Goal: Task Accomplishment & Management: Manage account settings

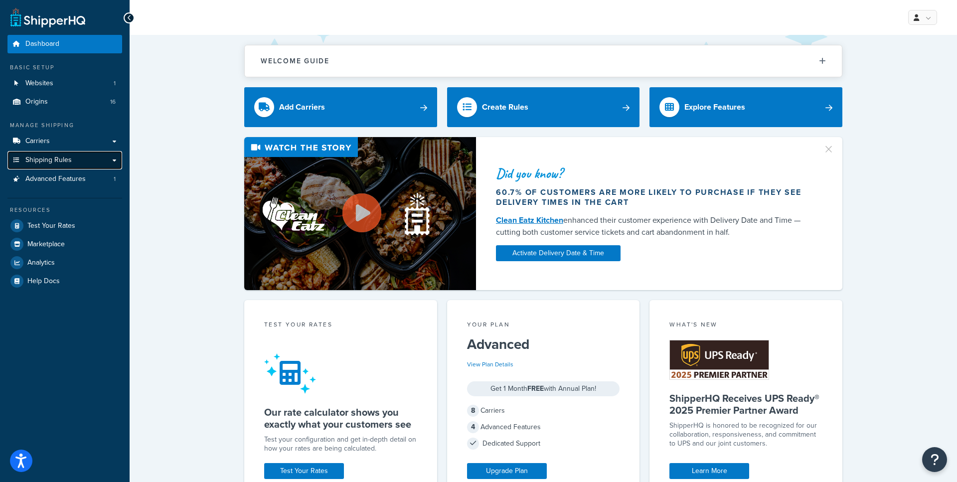
click at [114, 160] on link "Shipping Rules" at bounding box center [64, 160] width 115 height 18
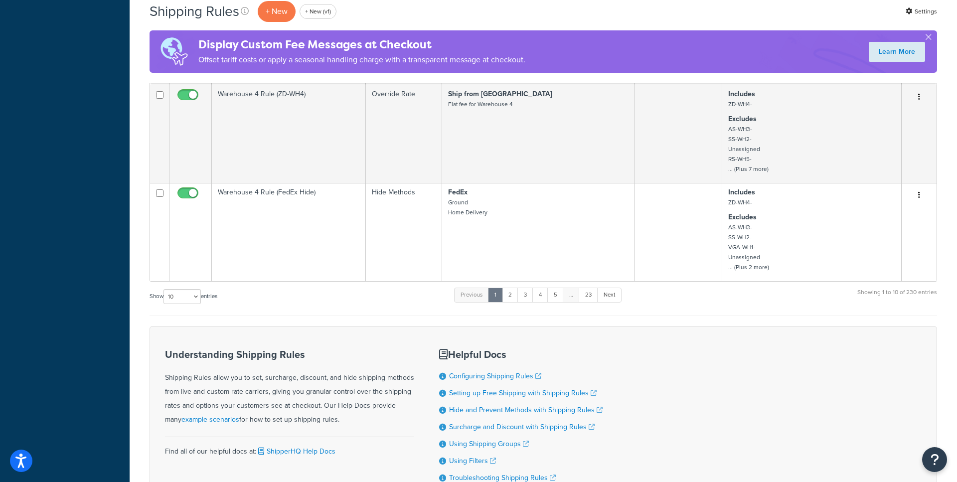
scroll to position [932, 0]
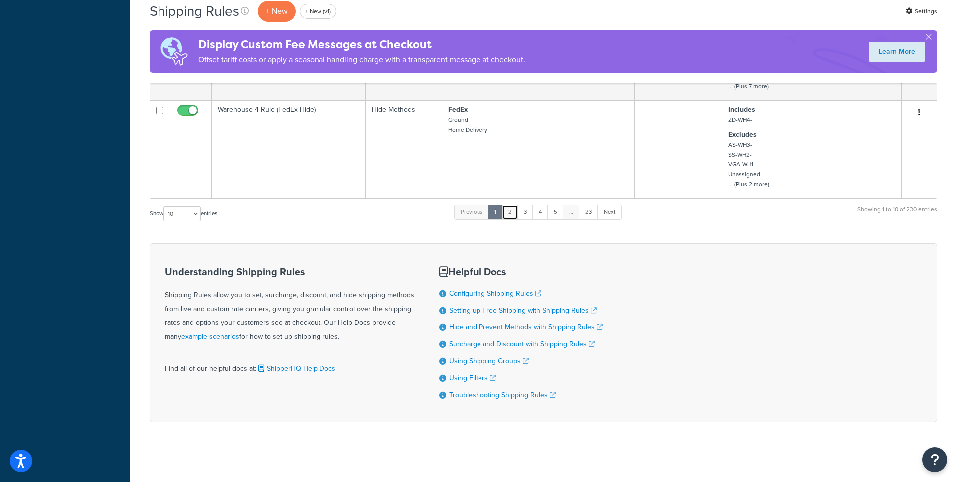
click at [514, 214] on link "2" at bounding box center [510, 212] width 16 height 15
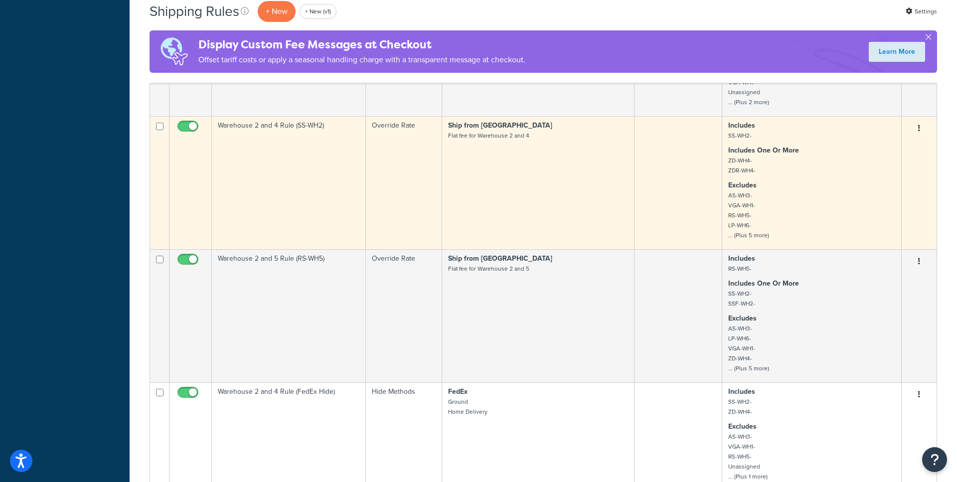
scroll to position [908, 0]
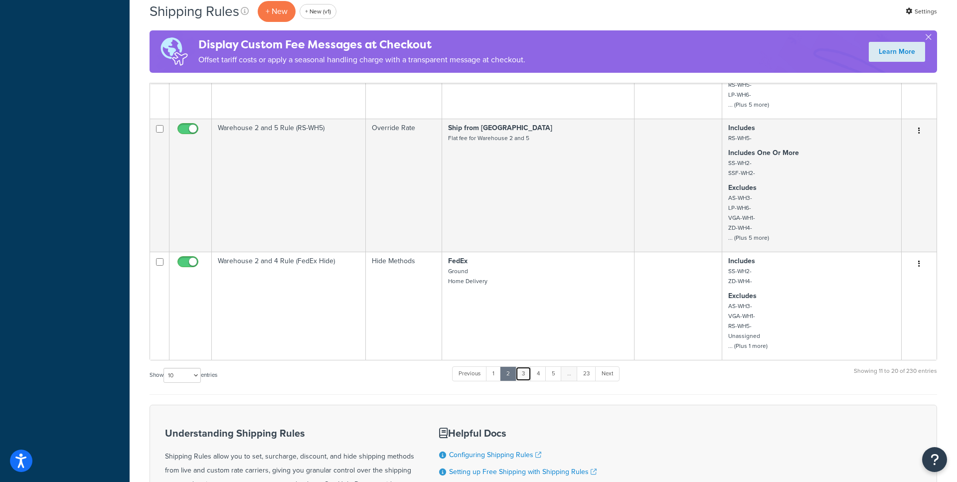
click at [527, 376] on link "3" at bounding box center [524, 373] width 16 height 15
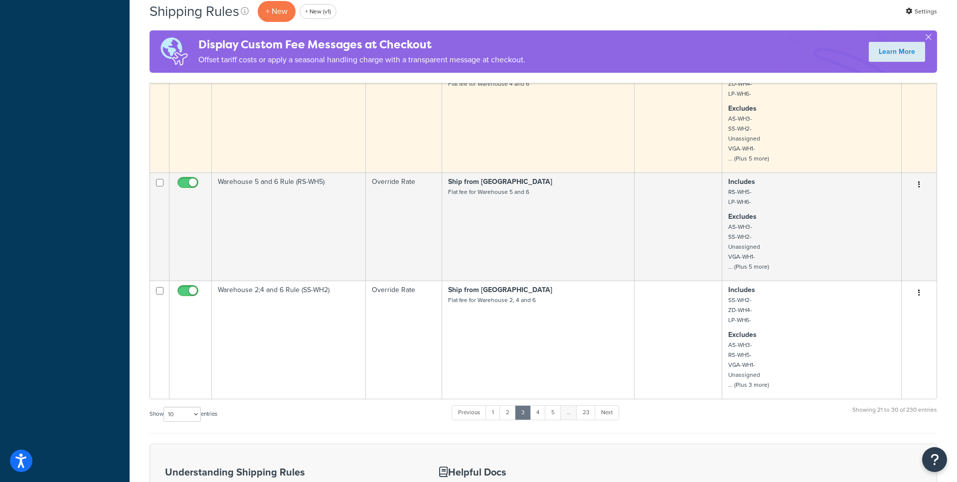
scroll to position [1015, 0]
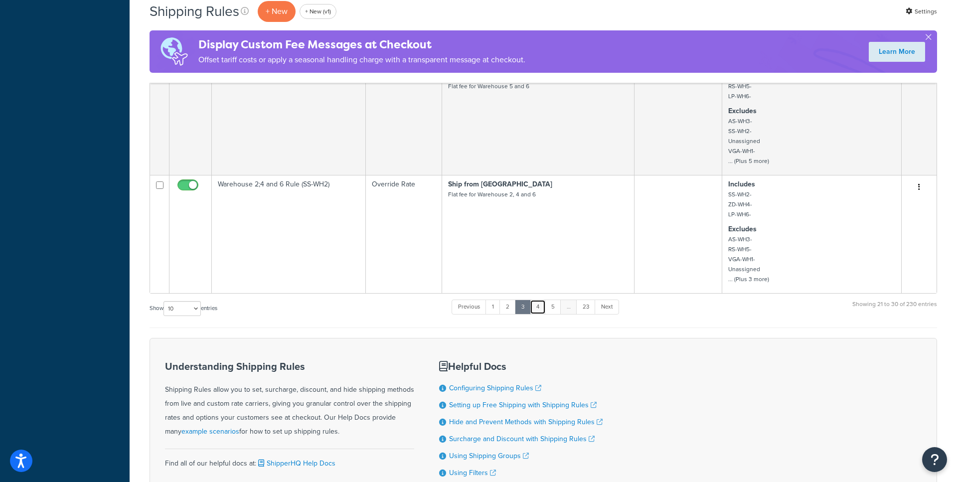
click at [542, 312] on link "4" at bounding box center [538, 307] width 16 height 15
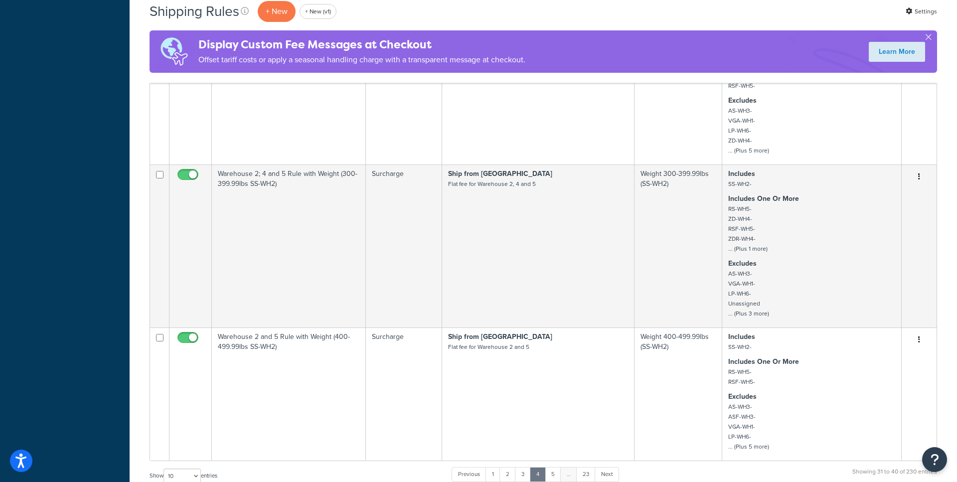
scroll to position [1303, 0]
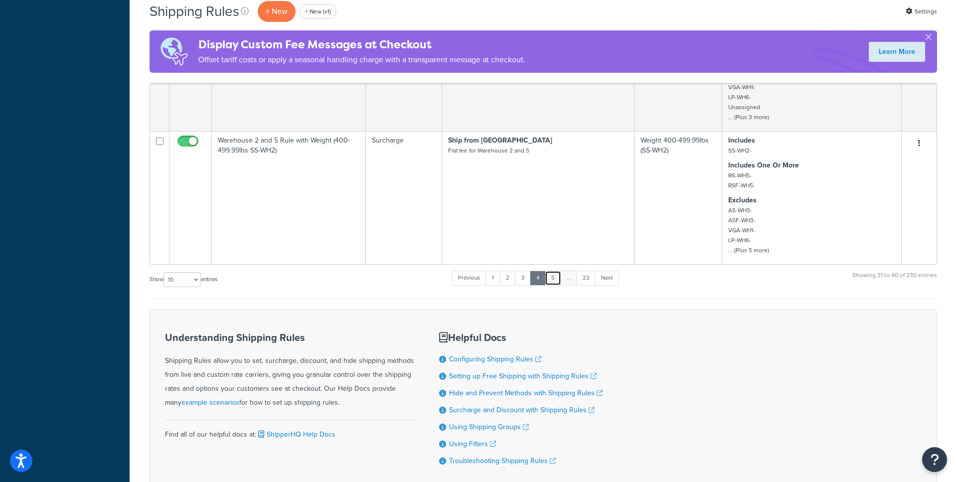
click at [552, 280] on link "5" at bounding box center [553, 278] width 16 height 15
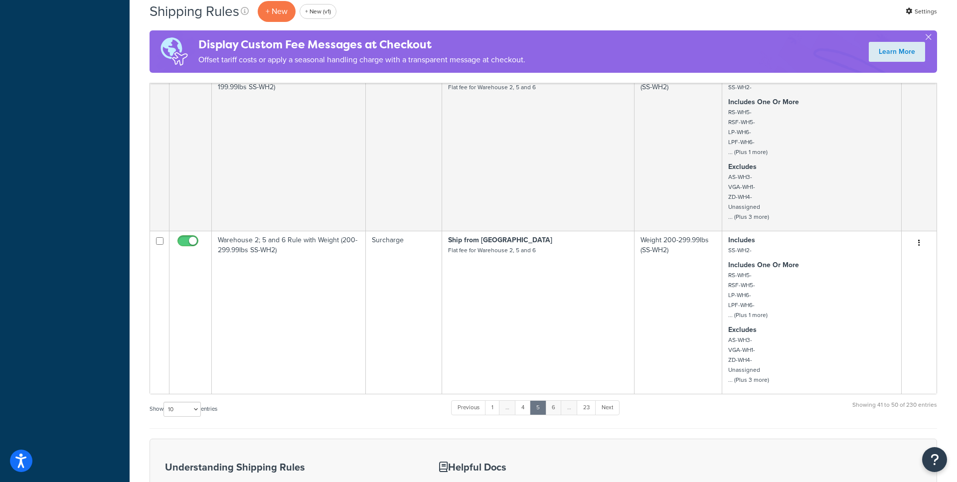
click at [557, 413] on link "6" at bounding box center [553, 407] width 16 height 15
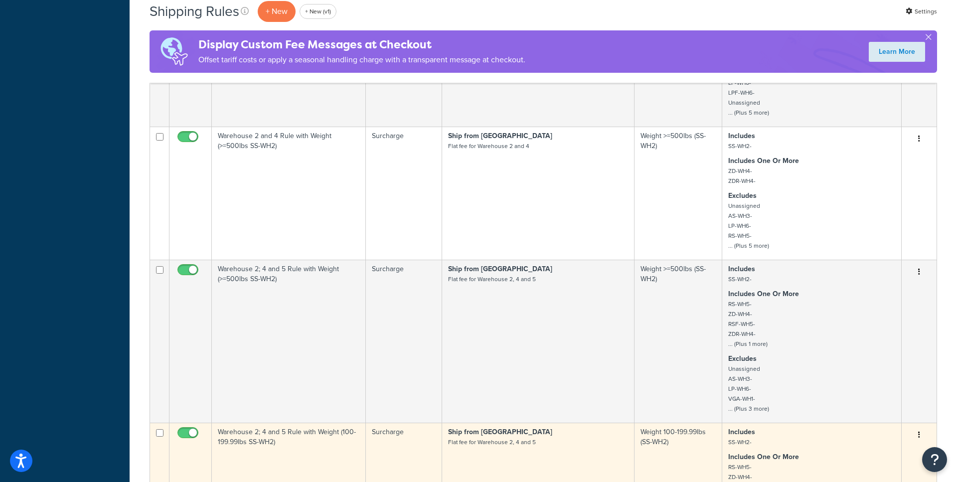
scroll to position [1155, 0]
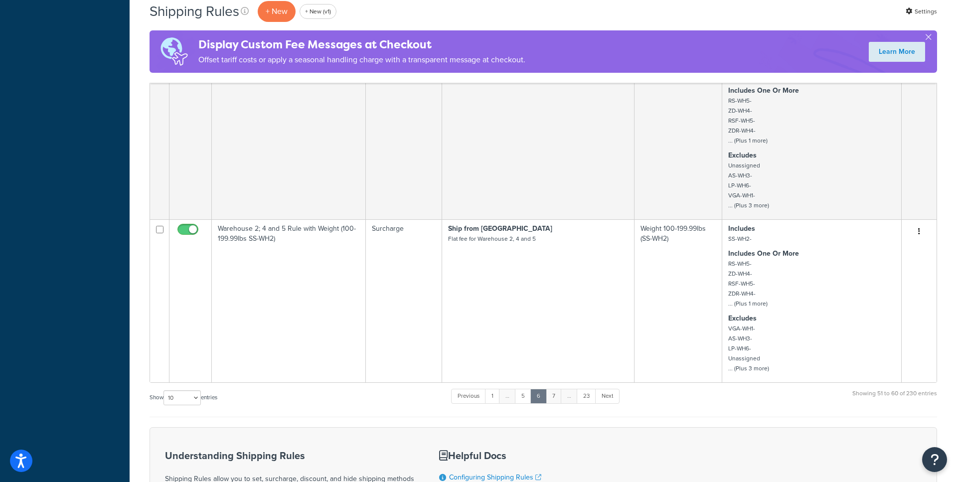
click at [554, 397] on link "7" at bounding box center [554, 396] width 16 height 15
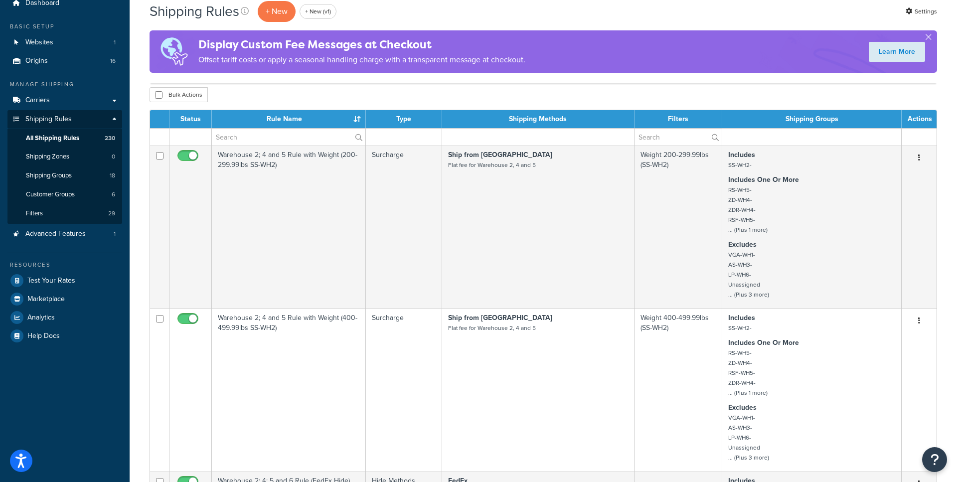
scroll to position [0, 0]
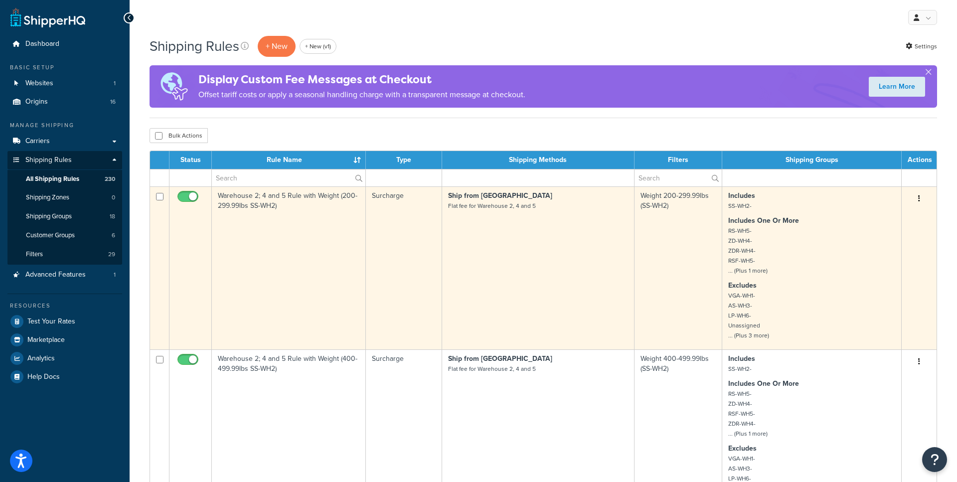
click at [298, 253] on td "Warehouse 2; 4 and 5 Rule with Weight (200-299.99lbs SS-WH2)" at bounding box center [289, 267] width 154 height 163
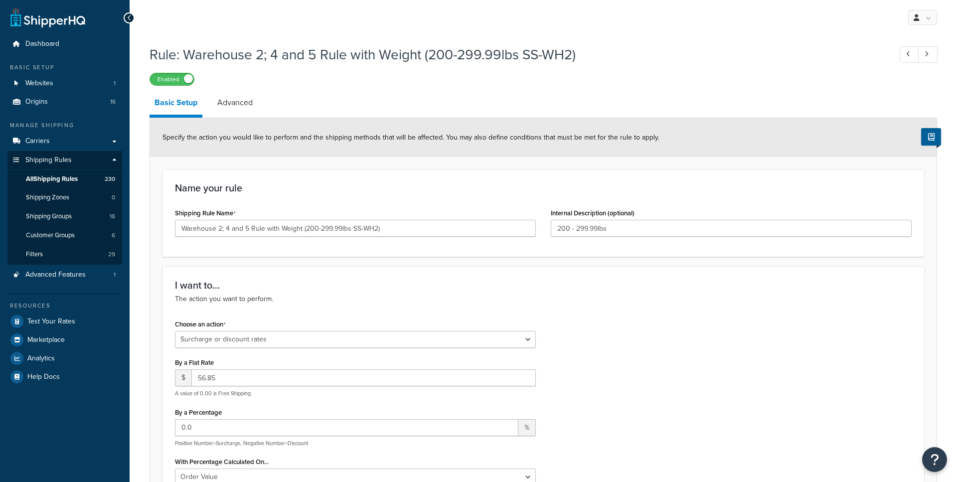
select select "SURCHARGE"
select select "ORDER"
select select "SHIPPING_GROUP"
click at [67, 175] on span "All Shipping Rules" at bounding box center [52, 179] width 52 height 8
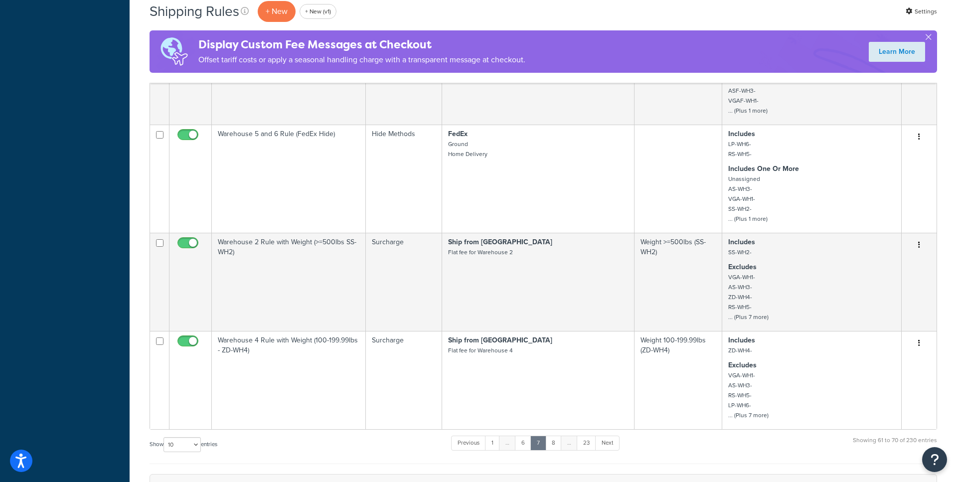
scroll to position [1015, 0]
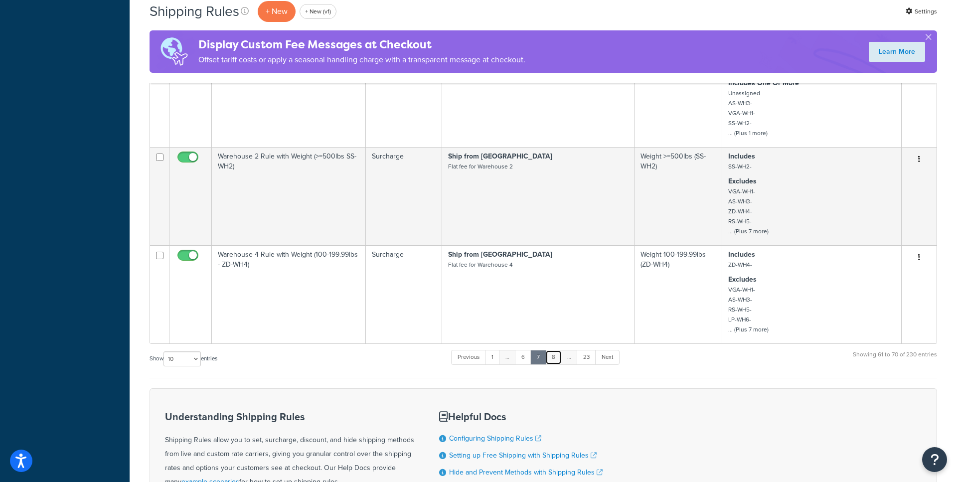
click at [556, 361] on link "8" at bounding box center [553, 357] width 16 height 15
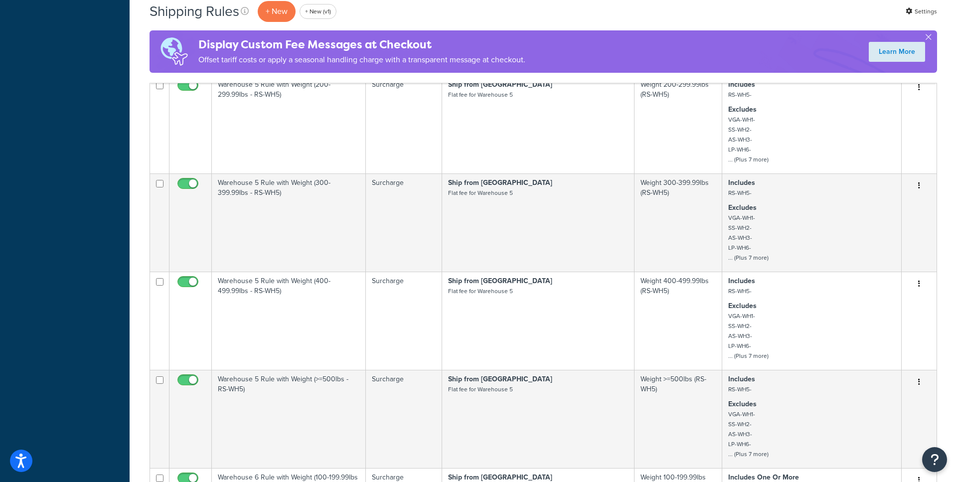
scroll to position [829, 0]
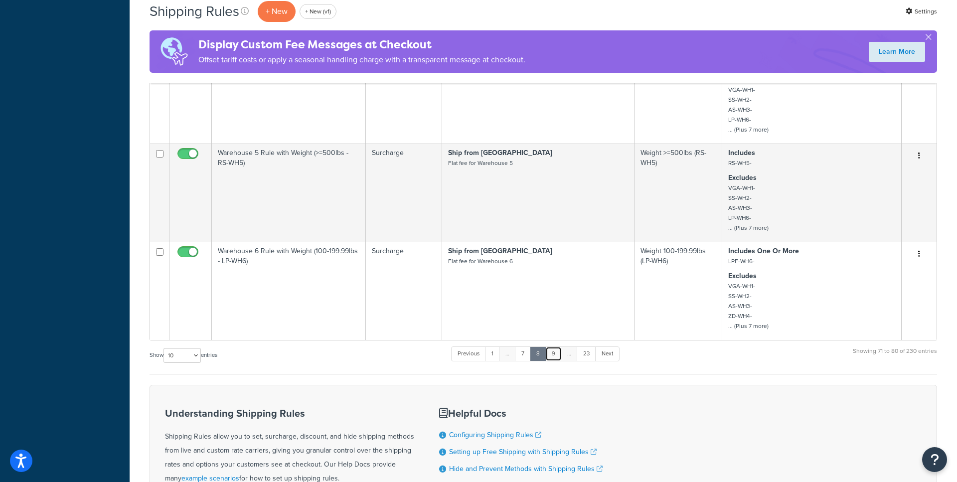
click at [556, 352] on link "9" at bounding box center [553, 353] width 16 height 15
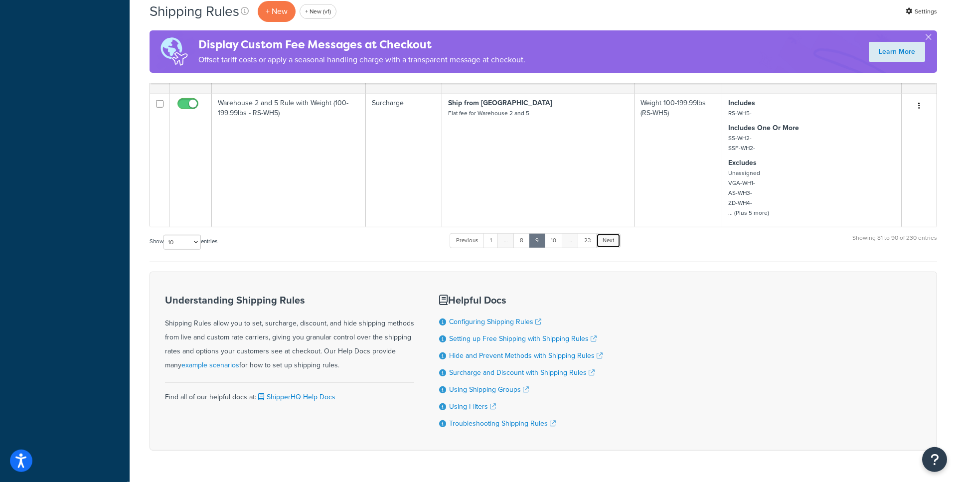
click at [609, 245] on link "Next" at bounding box center [608, 240] width 24 height 15
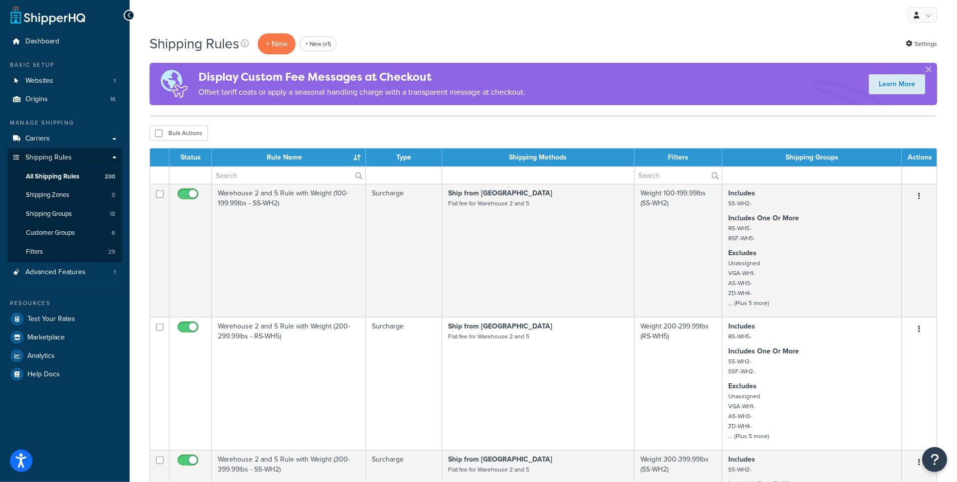
scroll to position [0, 0]
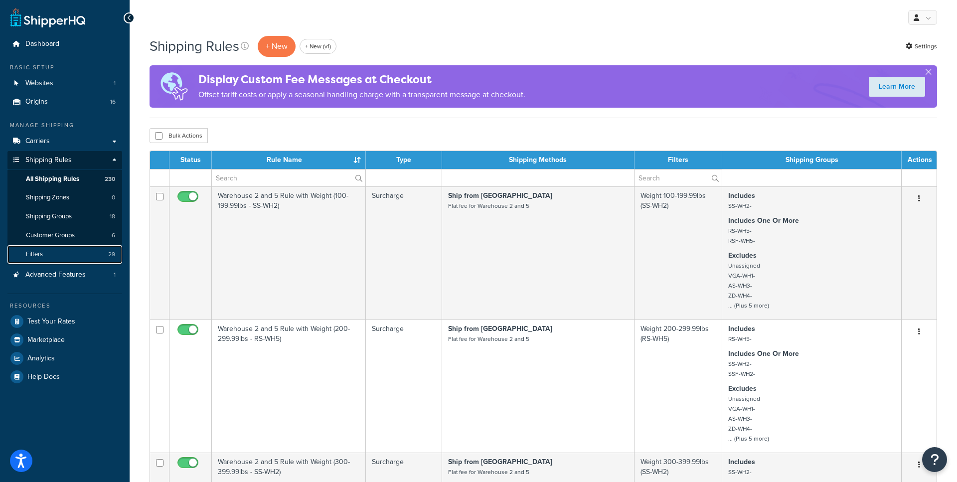
click at [72, 258] on link "Filters 29" at bounding box center [64, 254] width 115 height 18
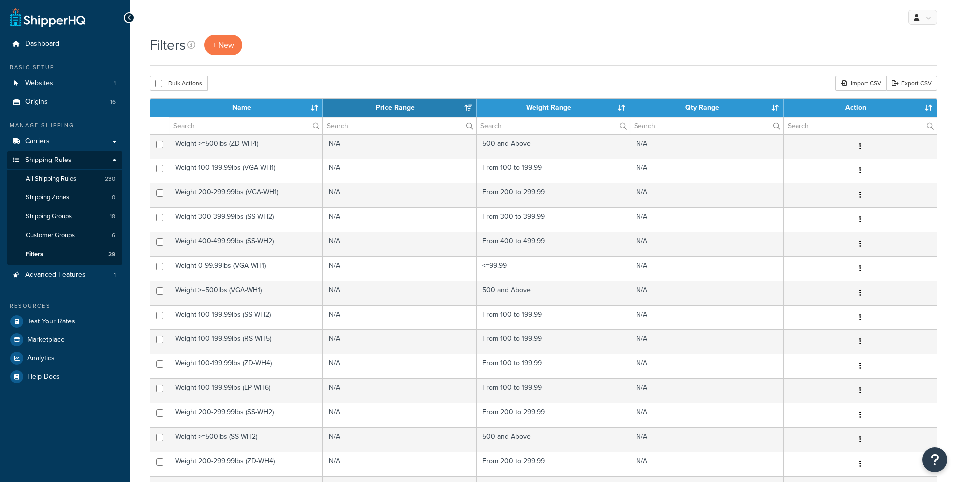
select select "15"
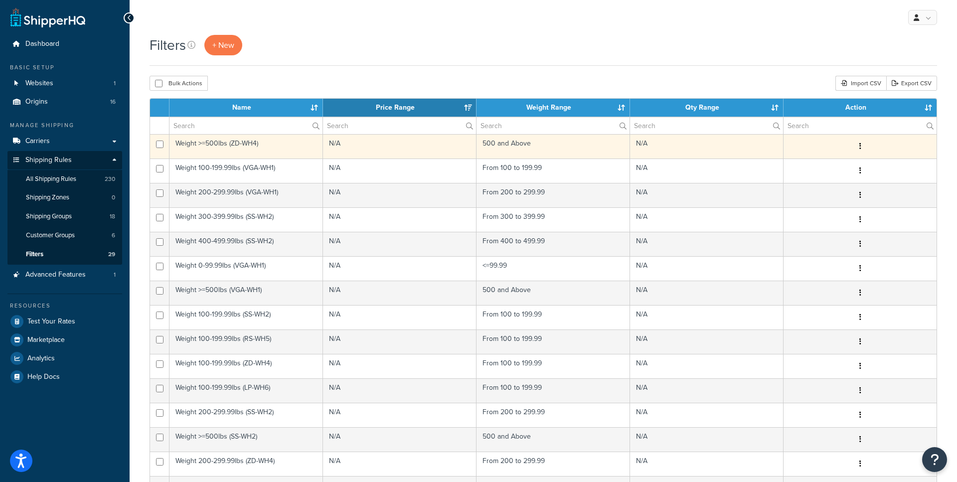
click at [227, 149] on td "Weight >=500lbs (ZD-WH4)" at bounding box center [247, 146] width 154 height 24
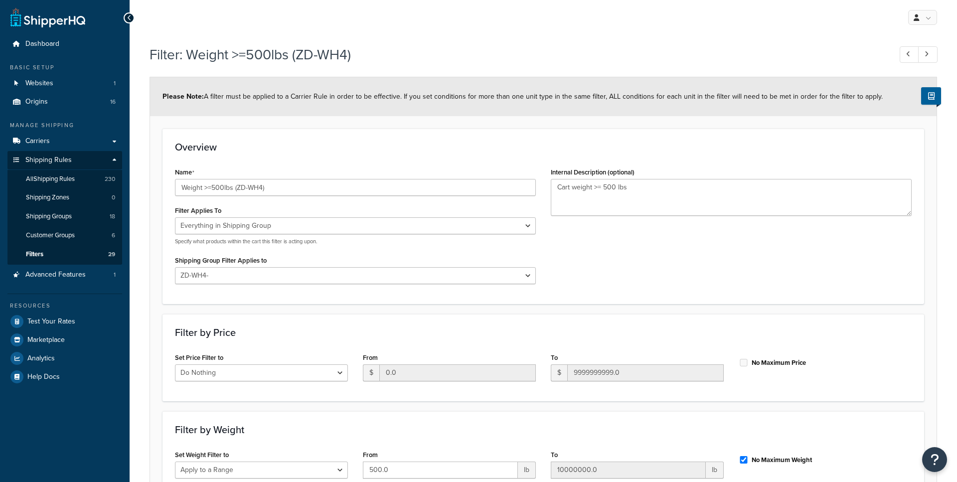
select select "SHIPPING_GROUP"
select select "68849"
select select "range"
click at [93, 181] on link "All Shipping Rules 230" at bounding box center [64, 179] width 115 height 18
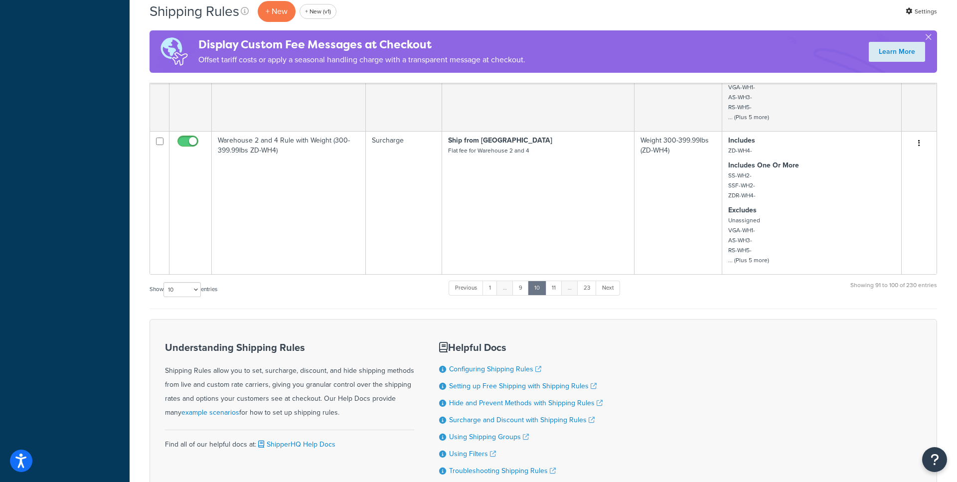
scroll to position [1274, 0]
click at [553, 288] on link "11" at bounding box center [553, 287] width 17 height 15
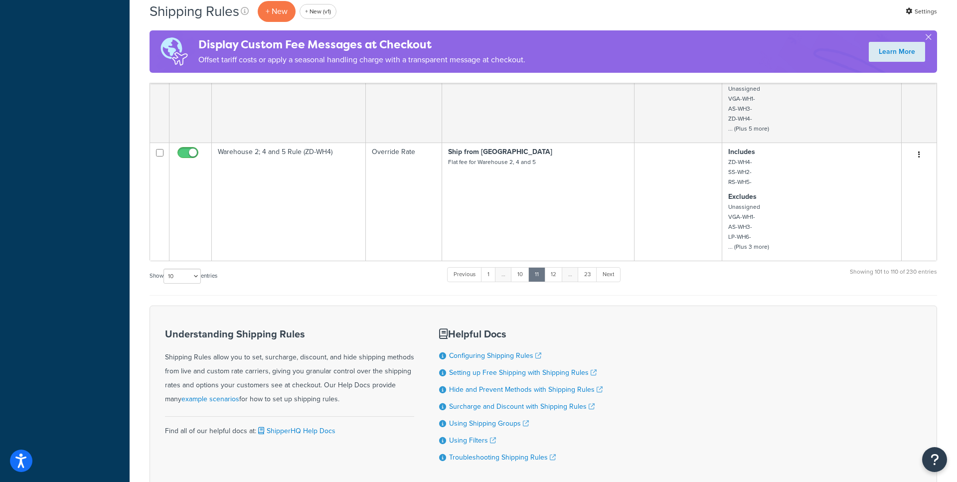
scroll to position [1235, 0]
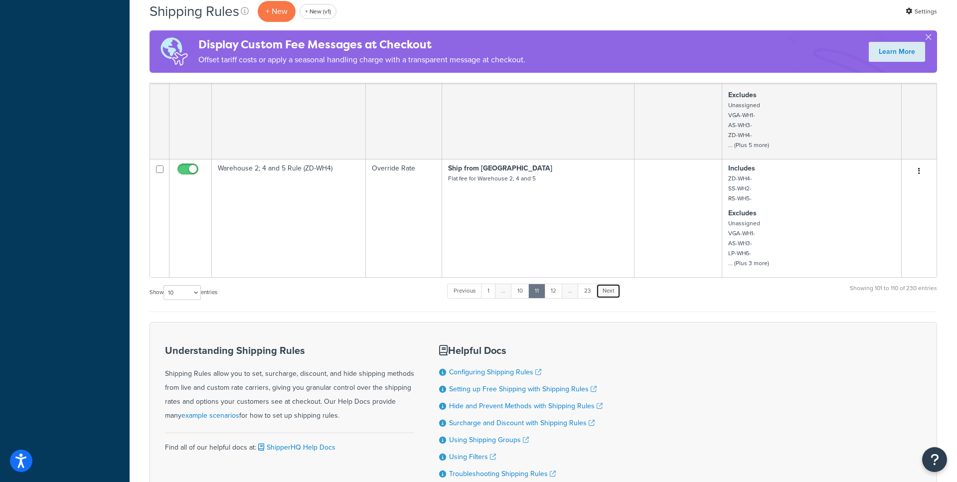
click at [619, 292] on link "Next" at bounding box center [608, 291] width 24 height 15
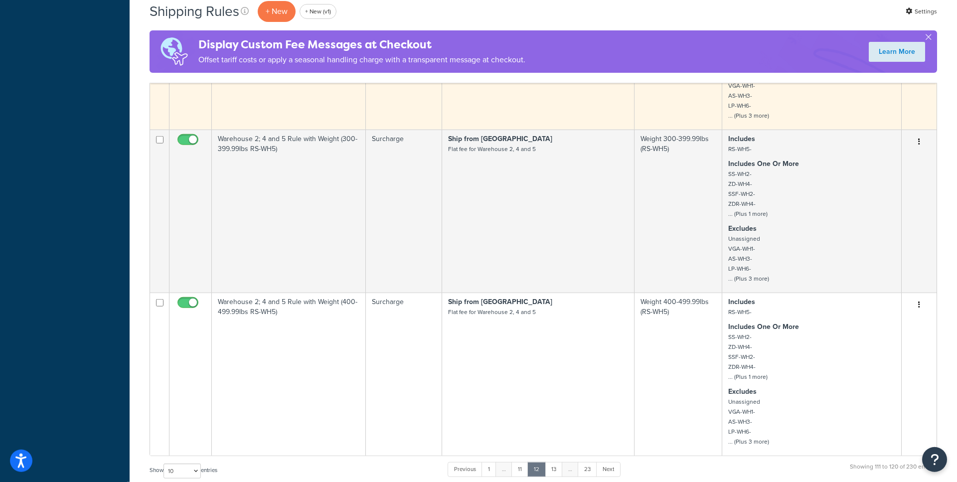
scroll to position [1410, 0]
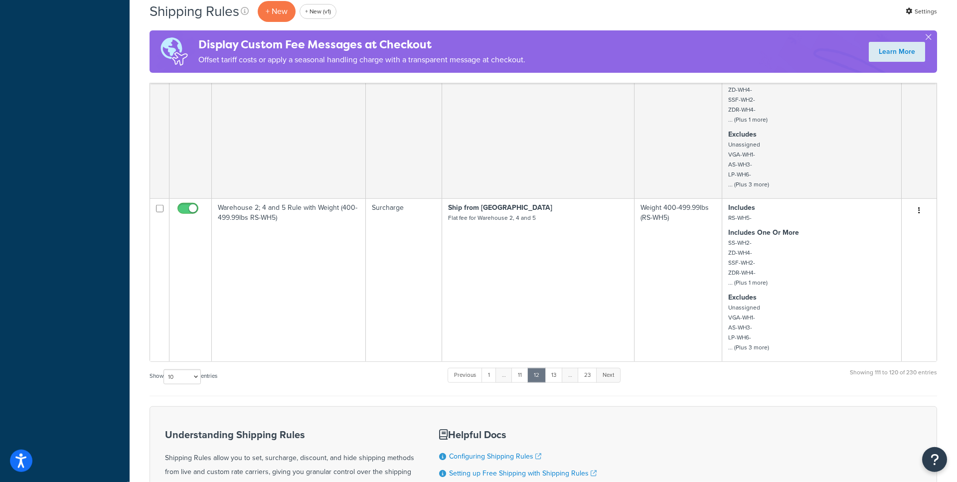
click at [612, 370] on link "Next" at bounding box center [608, 375] width 24 height 15
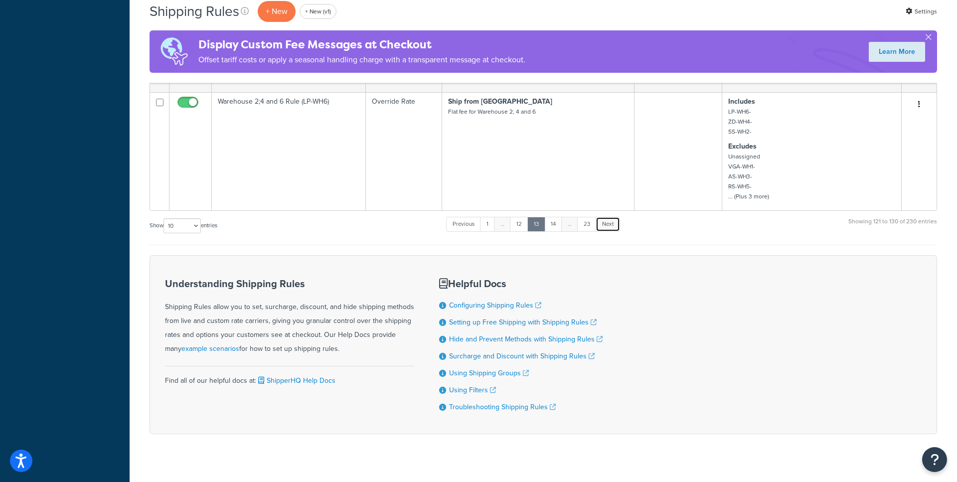
scroll to position [1465, 0]
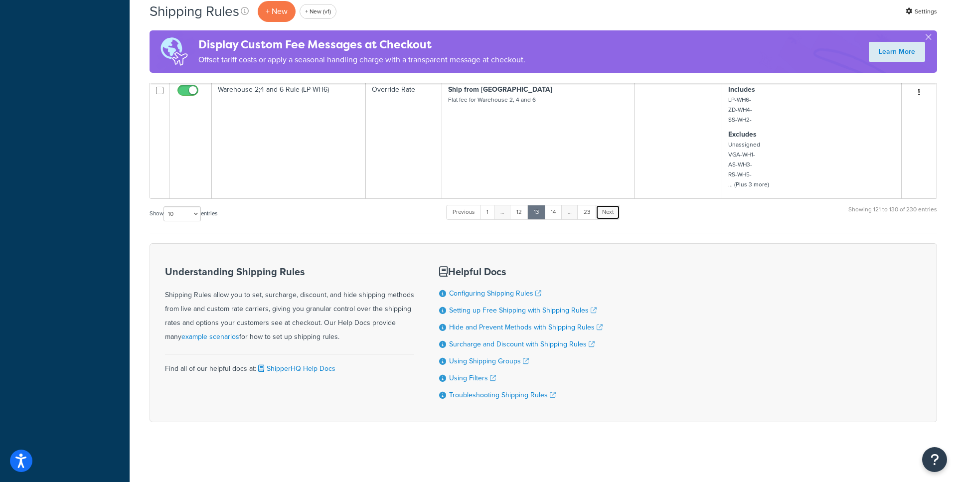
click at [611, 212] on link "Next" at bounding box center [608, 212] width 24 height 15
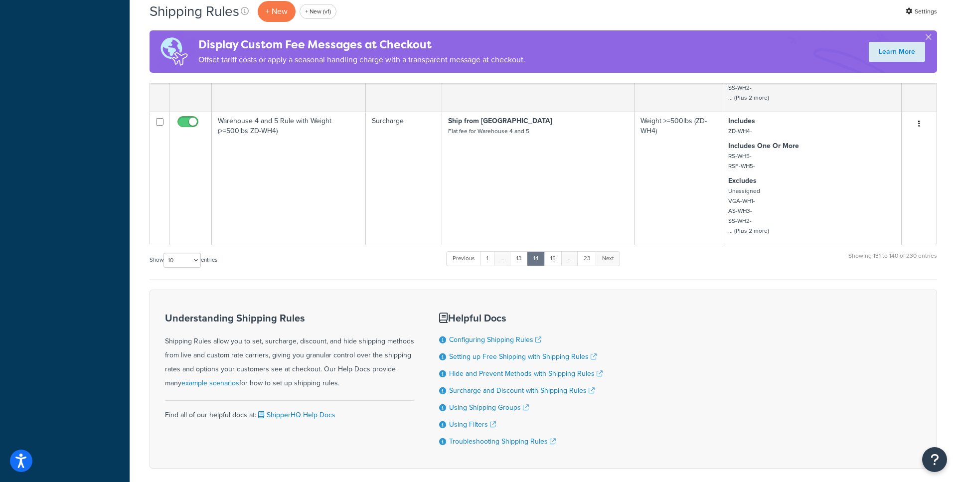
scroll to position [1391, 0]
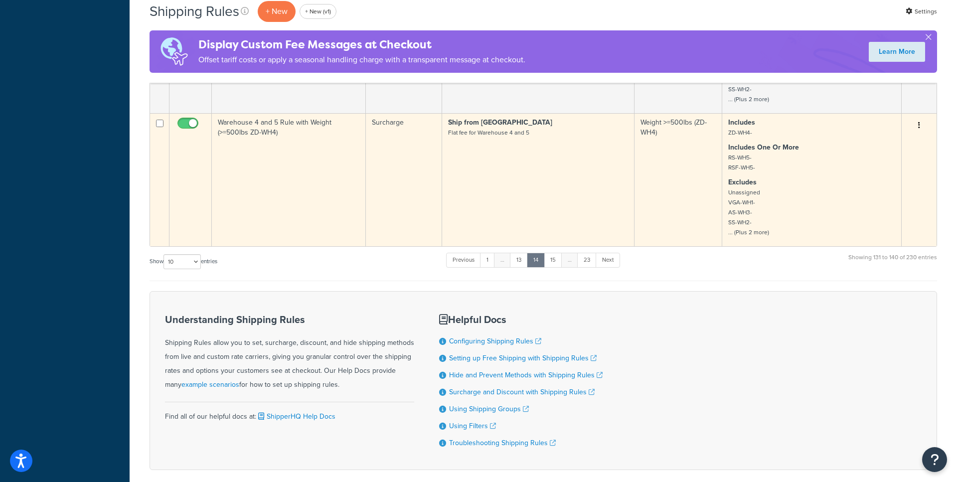
click at [260, 177] on td "Warehouse 4 and 5 Rule with Weight (>=500lbs ZD-WH4)" at bounding box center [289, 179] width 154 height 133
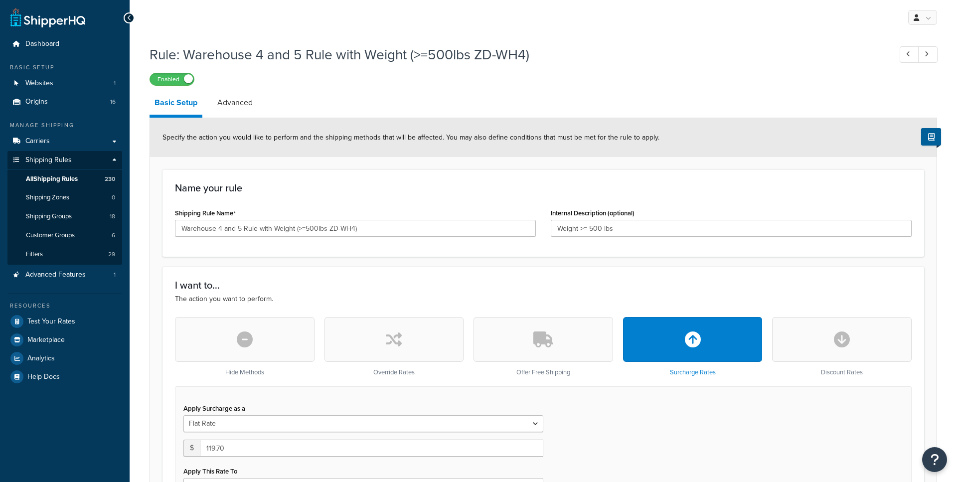
select select "SHIPPING_GROUP"
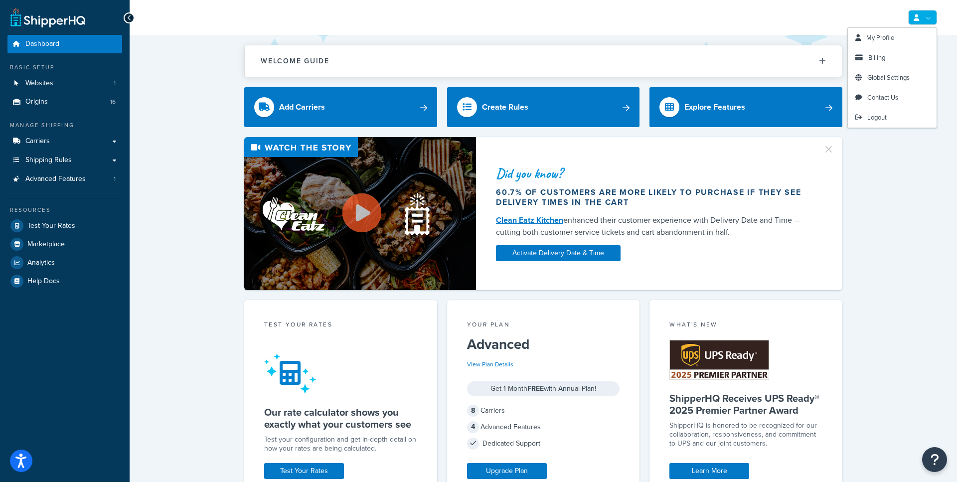
click at [922, 18] on link at bounding box center [922, 17] width 29 height 15
click at [871, 120] on span "Logout" at bounding box center [876, 117] width 19 height 9
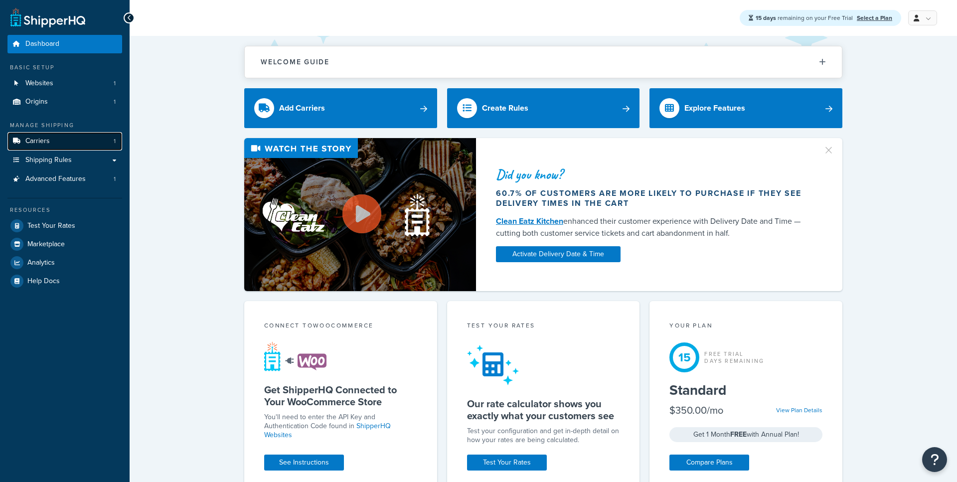
click at [77, 150] on link "Carriers 1" at bounding box center [64, 141] width 115 height 18
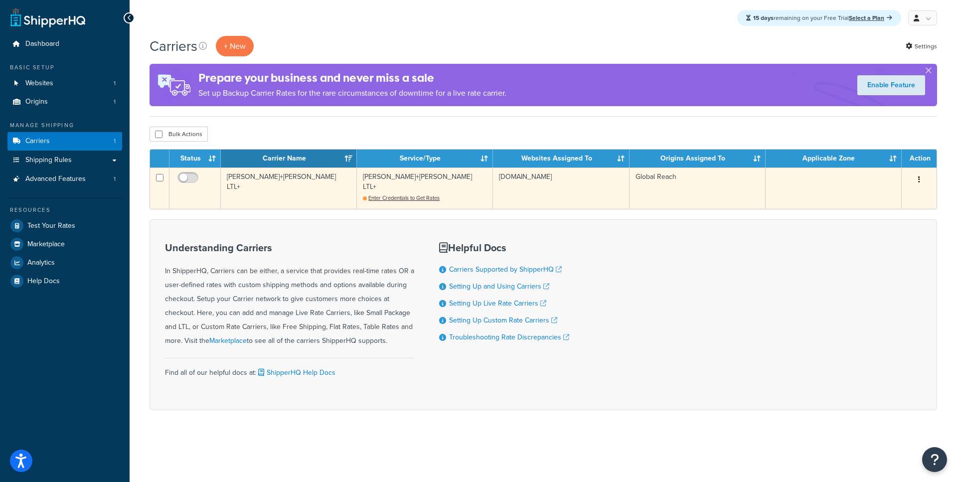
click at [294, 182] on td "Kuehne+Nagel LTL+" at bounding box center [289, 188] width 136 height 41
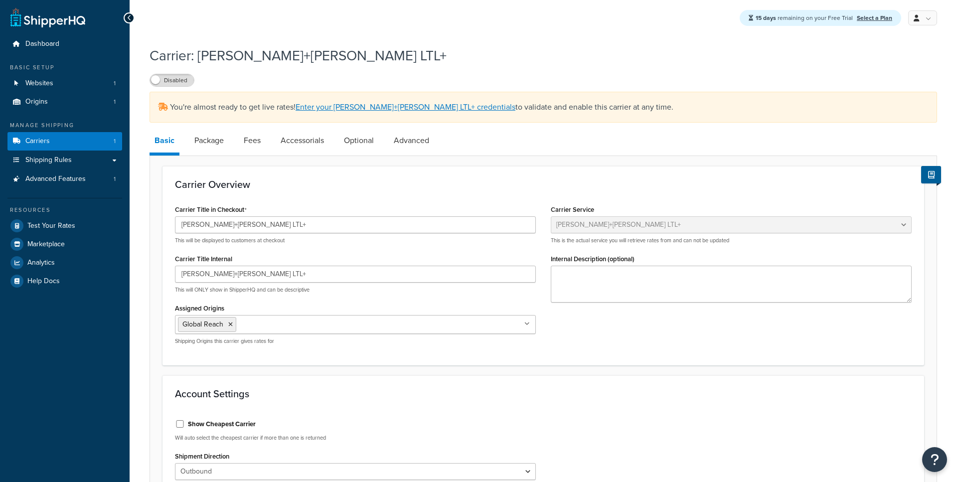
select select "reTransFreight"
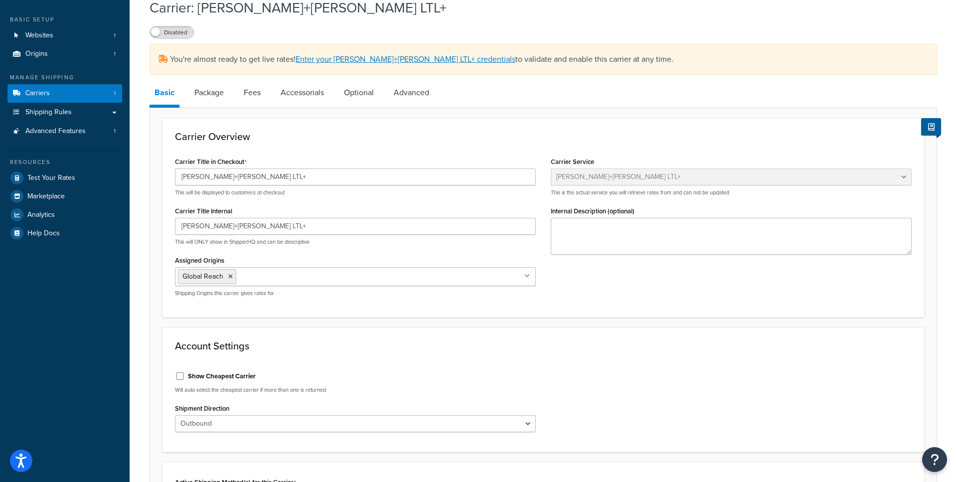
scroll to position [50, 0]
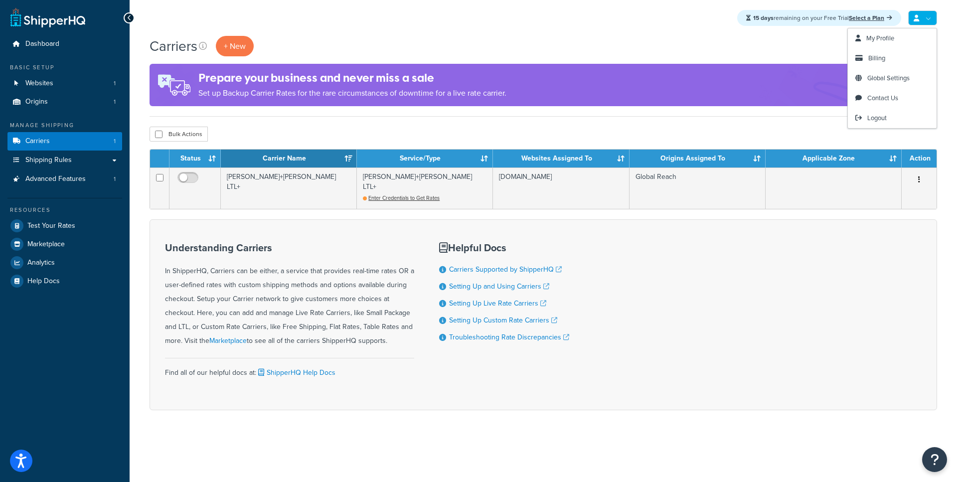
click at [913, 12] on link at bounding box center [922, 17] width 29 height 15
click at [868, 119] on span "Logout" at bounding box center [876, 117] width 19 height 9
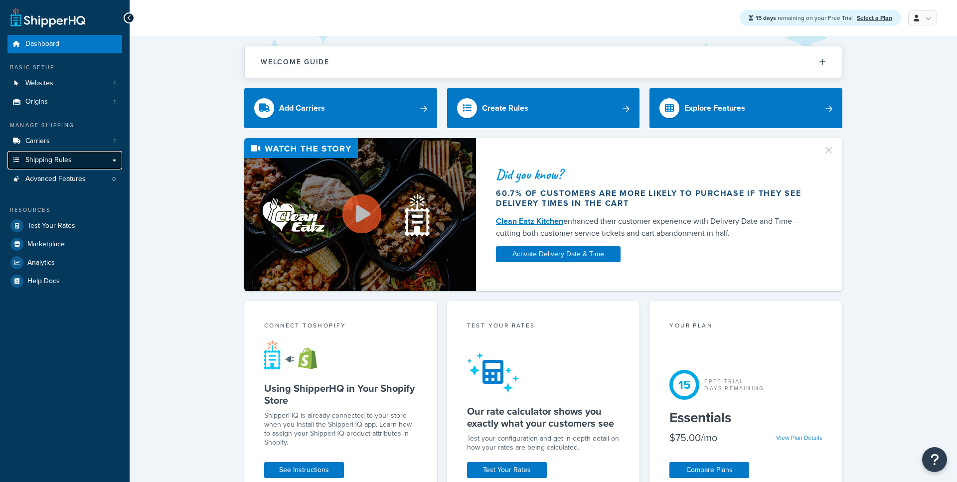
click at [77, 160] on link "Shipping Rules" at bounding box center [64, 160] width 115 height 18
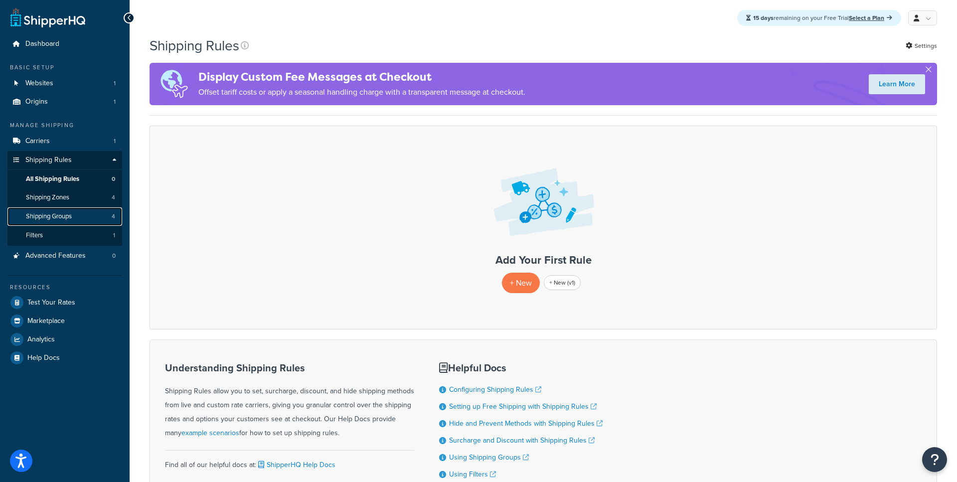
click at [69, 212] on span "Shipping Groups" at bounding box center [49, 216] width 46 height 8
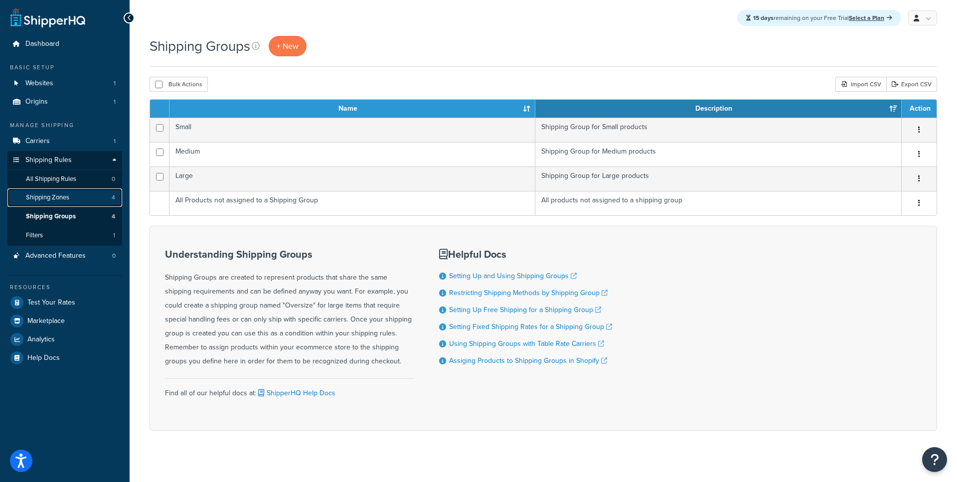
click at [69, 197] on span "Shipping Zones" at bounding box center [47, 197] width 43 height 8
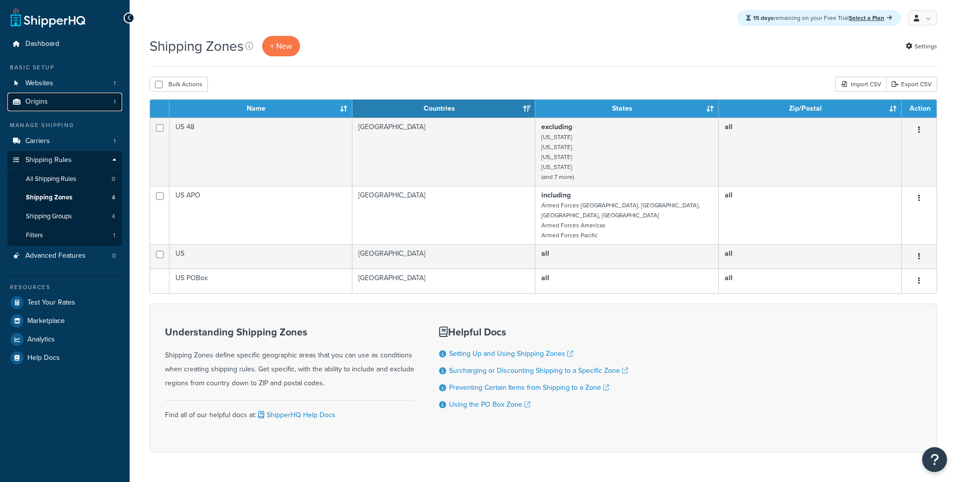
click at [75, 104] on link "Origins 1" at bounding box center [64, 102] width 115 height 18
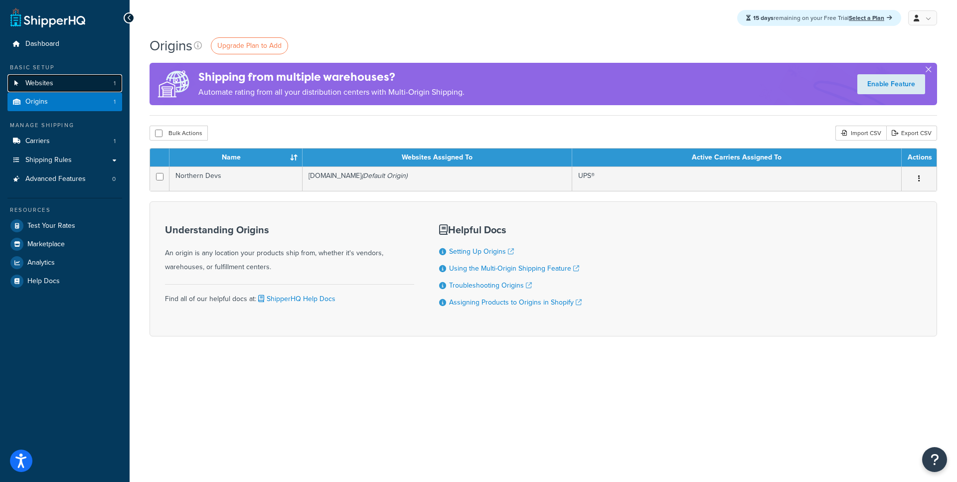
click at [80, 84] on link "Websites 1" at bounding box center [64, 83] width 115 height 18
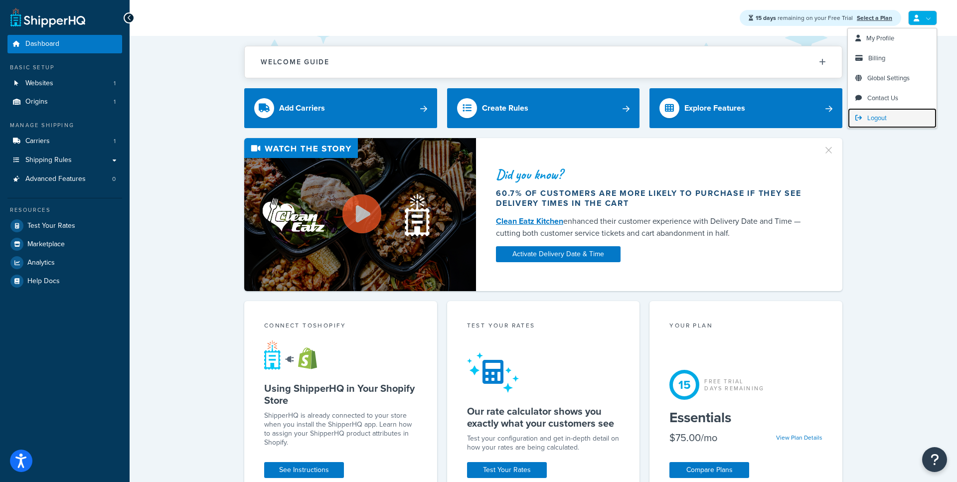
click at [873, 112] on link "Logout" at bounding box center [892, 118] width 89 height 20
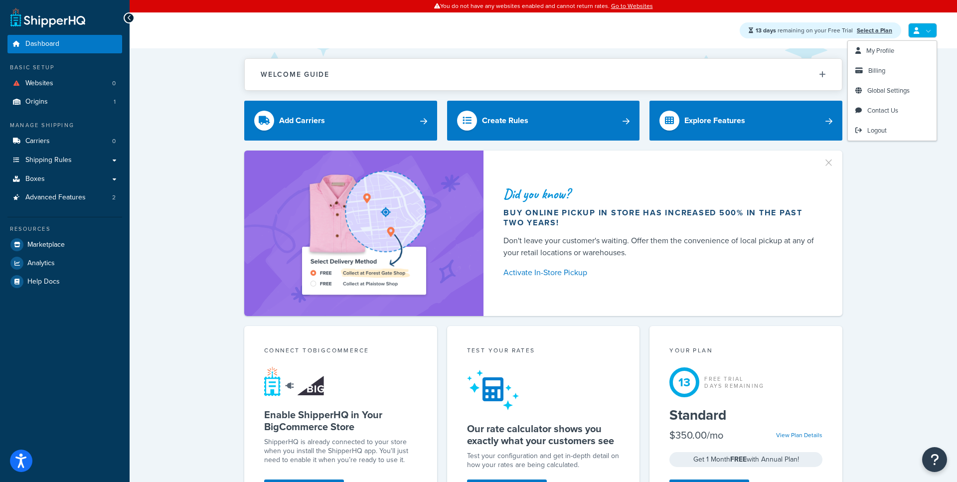
click at [921, 34] on link at bounding box center [922, 30] width 29 height 15
click at [880, 134] on span "Logout" at bounding box center [876, 130] width 19 height 9
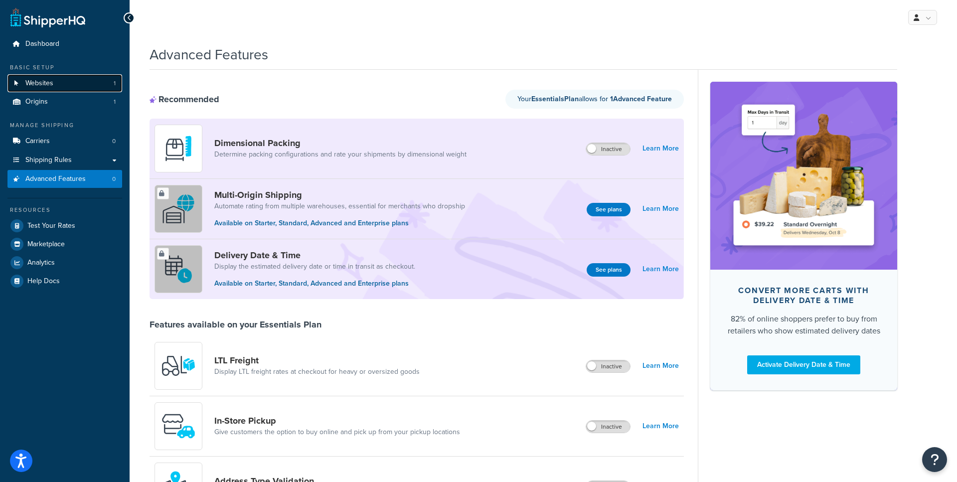
click at [94, 84] on link "Websites 1" at bounding box center [64, 83] width 115 height 18
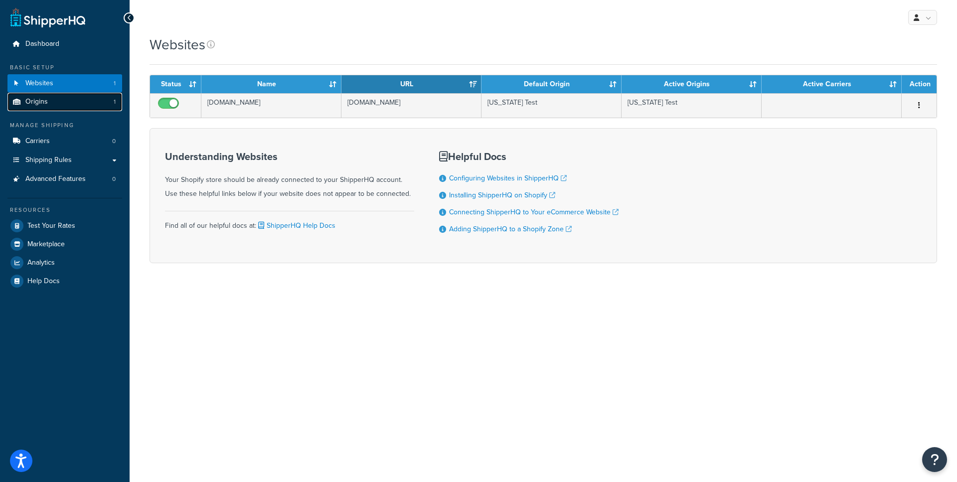
click at [77, 103] on link "Origins 1" at bounding box center [64, 102] width 115 height 18
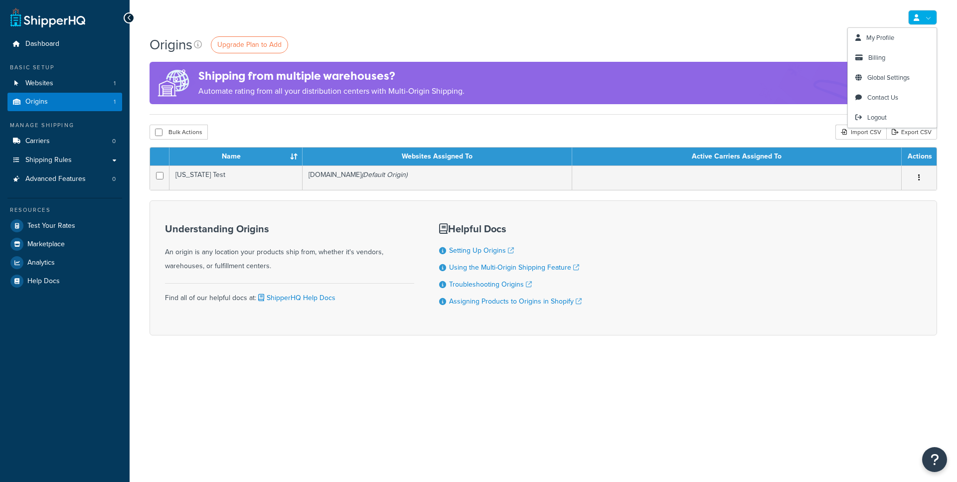
click at [933, 16] on link at bounding box center [922, 17] width 29 height 15
click at [877, 40] on span "My Profile" at bounding box center [880, 37] width 28 height 9
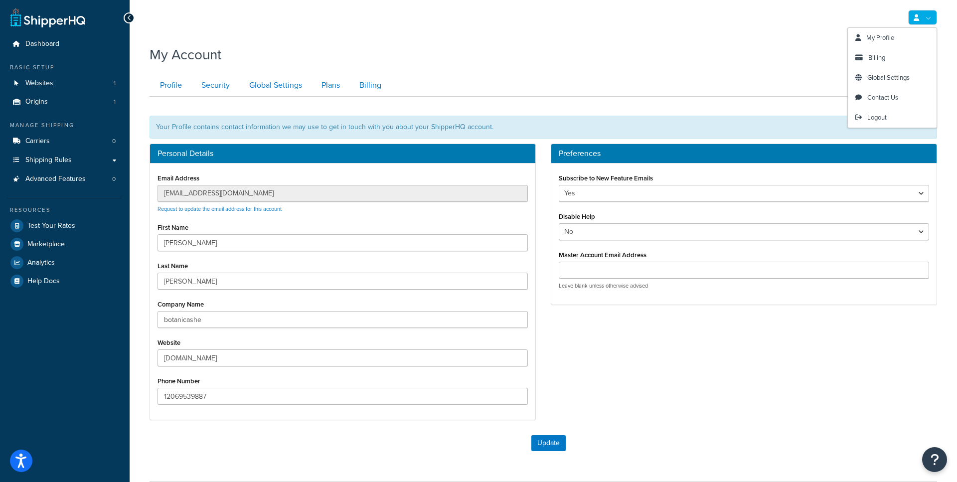
click at [920, 19] on link at bounding box center [922, 17] width 29 height 15
click at [887, 118] on span "Logout" at bounding box center [876, 117] width 19 height 9
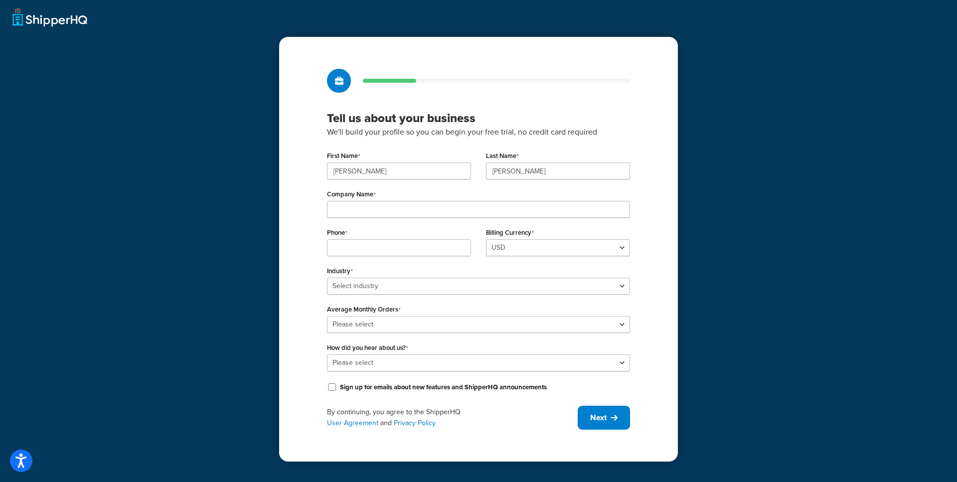
click at [44, 16] on div "Tell us about your business We'll build your profile so you can begin your free…" at bounding box center [478, 241] width 957 height 482
click at [59, 15] on div "Tell us about your business We'll build your profile so you can begin your free…" at bounding box center [478, 241] width 957 height 482
click at [591, 422] on span "Next" at bounding box center [598, 417] width 16 height 11
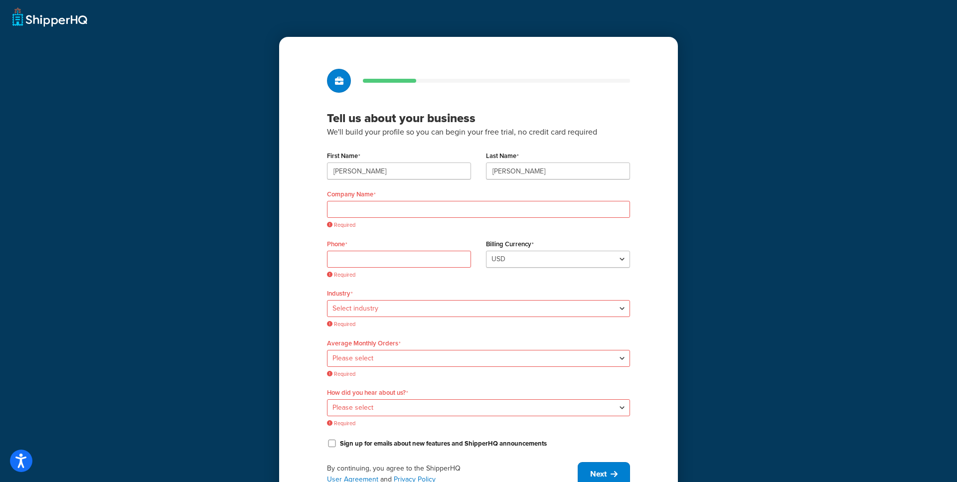
click at [69, 23] on div "Tell us about your business We'll build your profile so you can begin your free…" at bounding box center [478, 259] width 957 height 518
